Goal: Navigation & Orientation: Find specific page/section

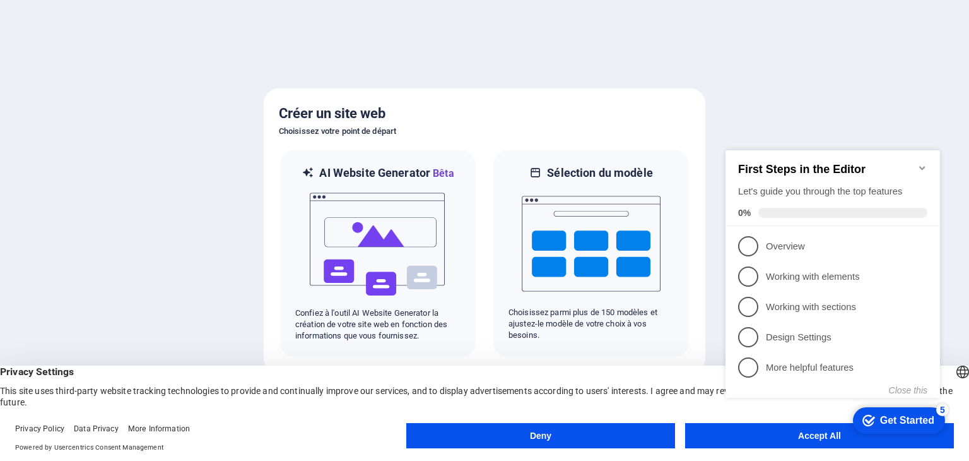
click at [798, 441] on appcues-checklist "Contextual help checklist present on screen" at bounding box center [836, 286] width 230 height 311
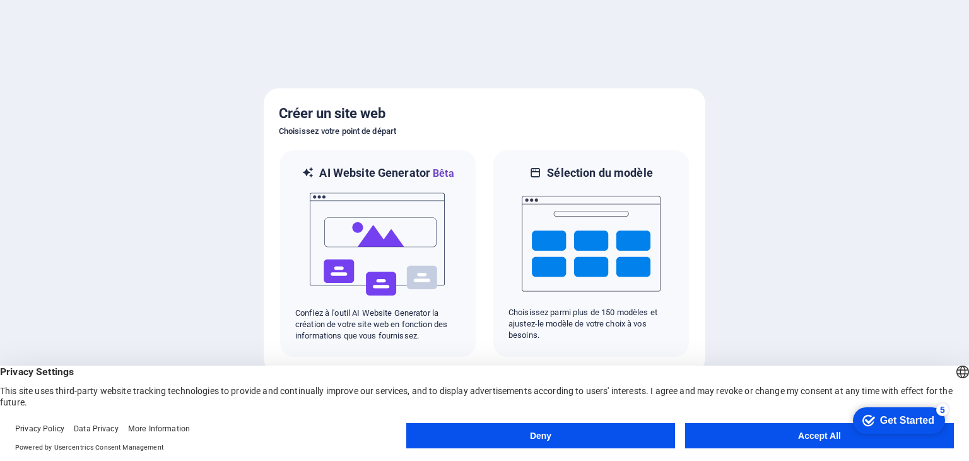
click at [759, 435] on button "Accept All" at bounding box center [819, 435] width 269 height 25
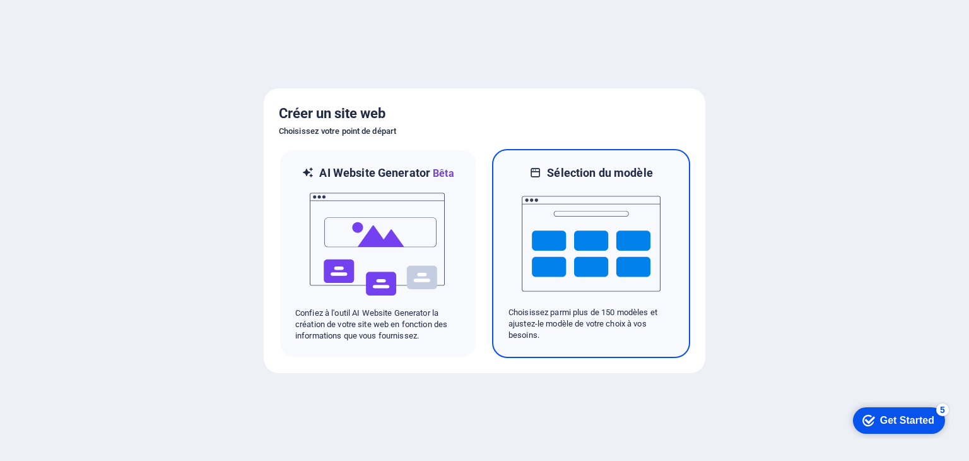
click at [502, 267] on div "Sélection du modèle Choisissez parmi plus de 150 modèles et ajustez-le modèle d…" at bounding box center [591, 253] width 198 height 209
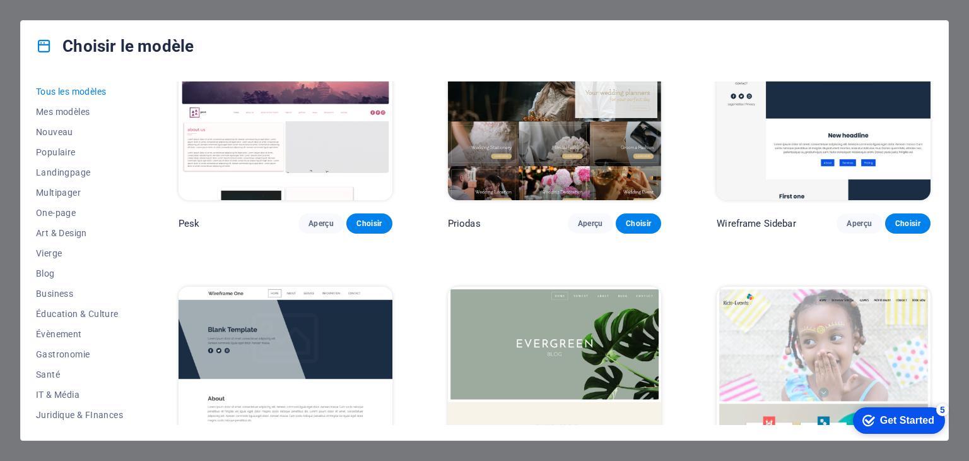
scroll to position [4616, 0]
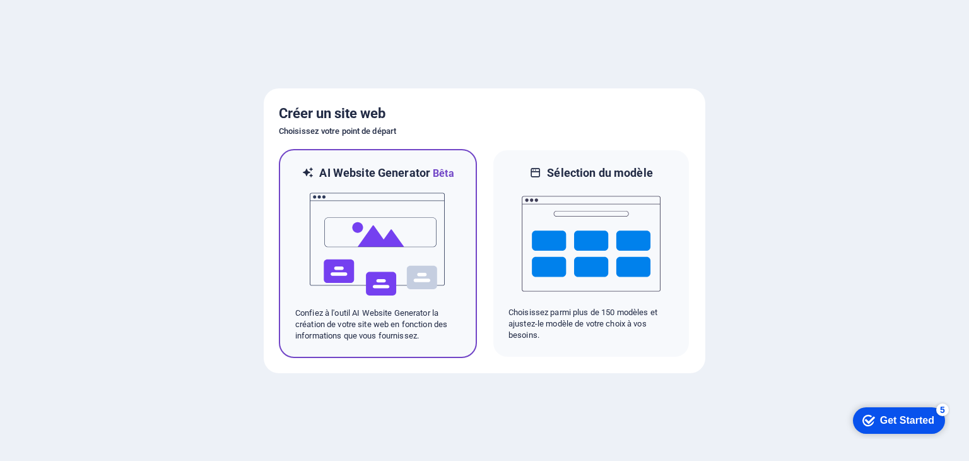
click at [303, 235] on div at bounding box center [377, 244] width 165 height 126
